Goal: Task Accomplishment & Management: Manage account settings

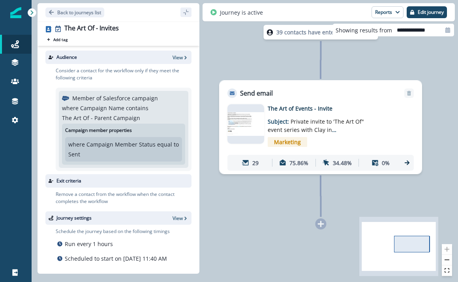
scroll to position [73, 0]
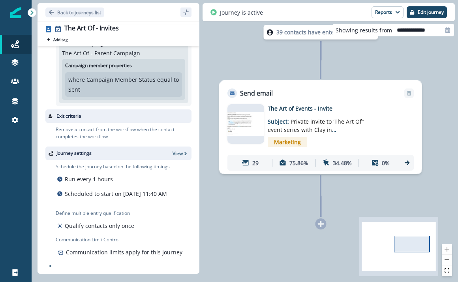
click at [308, 109] on p "The Art of Events - Invite" at bounding box center [330, 108] width 126 height 8
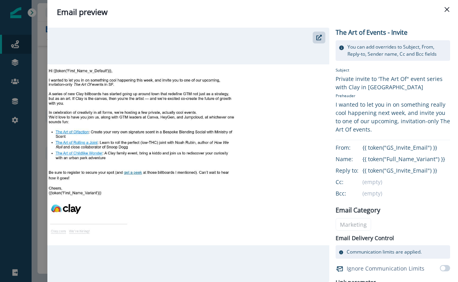
click at [69, 132] on img at bounding box center [188, 154] width 282 height 181
click at [71, 134] on img at bounding box center [188, 154] width 282 height 181
click at [36, 172] on div "Email preview The Art of Events - Invite You can add overrides to Subject, From…" at bounding box center [229, 141] width 458 height 282
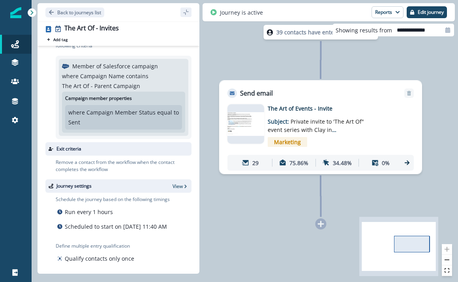
scroll to position [31, 0]
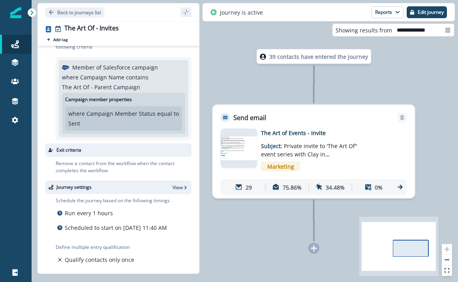
click at [297, 60] on p "39 contacts have entered the journey" at bounding box center [318, 56] width 99 height 8
click at [14, 72] on link at bounding box center [16, 63] width 32 height 19
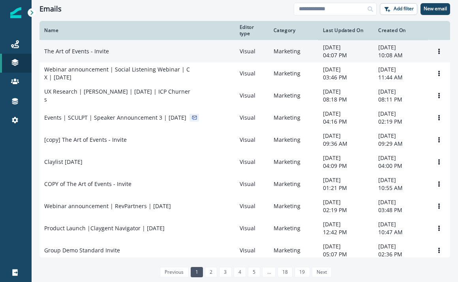
click at [97, 47] on p "The Art of Events - Invite" at bounding box center [76, 51] width 65 height 8
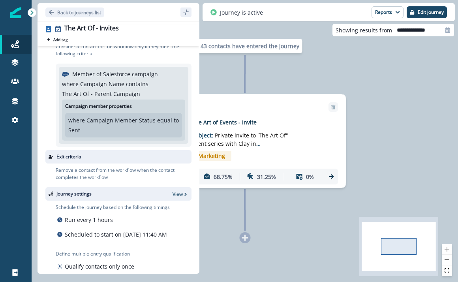
scroll to position [9, 0]
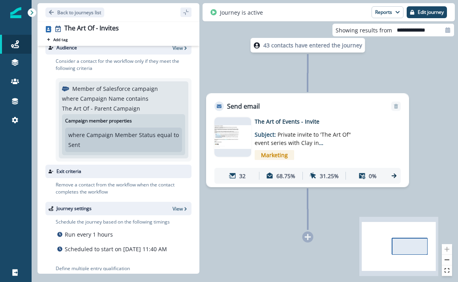
drag, startPoint x: 265, startPoint y: 93, endPoint x: 328, endPoint y: 92, distance: 62.7
click at [328, 92] on div "43 contacts have entered the journey Send email Email asset changed, journey re…" at bounding box center [245, 141] width 426 height 282
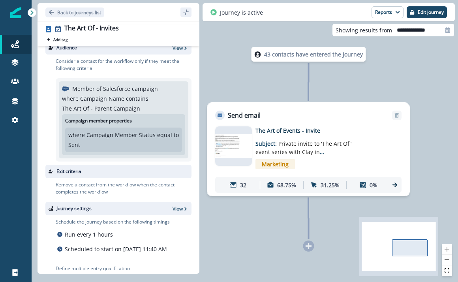
drag, startPoint x: 322, startPoint y: 84, endPoint x: 323, endPoint y: 94, distance: 9.5
click at [323, 94] on div "43 contacts have entered the journey Send email Email asset changed, journey re…" at bounding box center [245, 141] width 426 height 282
click at [379, 14] on button "Reports" at bounding box center [387, 12] width 32 height 12
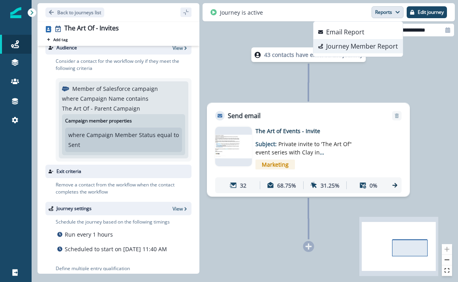
click at [366, 47] on p "Journey Member Report" at bounding box center [362, 45] width 72 height 9
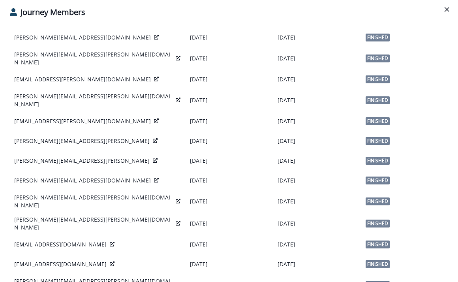
scroll to position [437, 0]
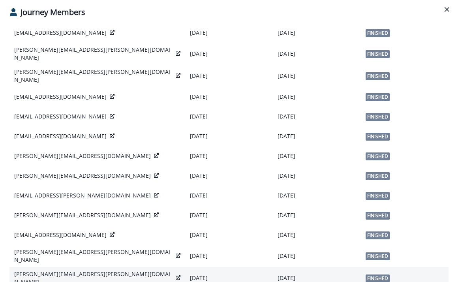
scroll to position [102, 0]
